Goal: Task Accomplishment & Management: Manage account settings

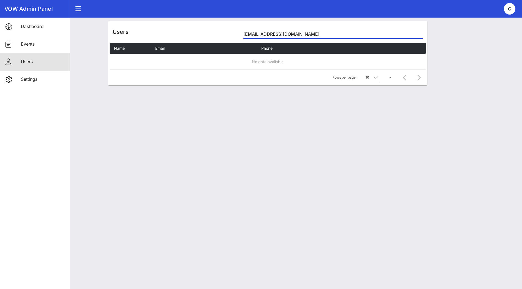
click at [259, 34] on input "[EMAIL_ADDRESS][DOMAIN_NAME]" at bounding box center [333, 34] width 179 height 9
paste input "[PERSON_NAME].[PERSON_NAME]@chasiny"
type input "[PERSON_NAME][EMAIL_ADDRESS][PERSON_NAME][DOMAIN_NAME]"
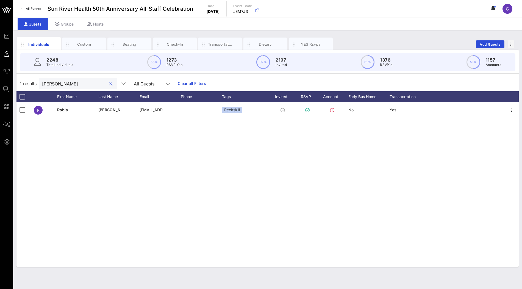
click at [64, 84] on input "Robia Altaf" at bounding box center [74, 83] width 64 height 7
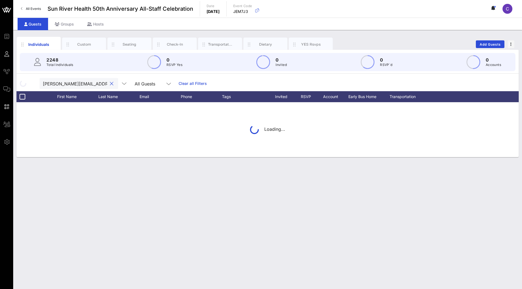
scroll to position [0, 2]
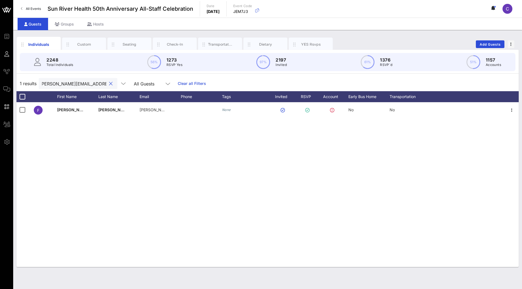
type input "[PERSON_NAME][EMAIL_ADDRESS][PERSON_NAME][DOMAIN_NAME]"
